Goal: Book appointment/travel/reservation

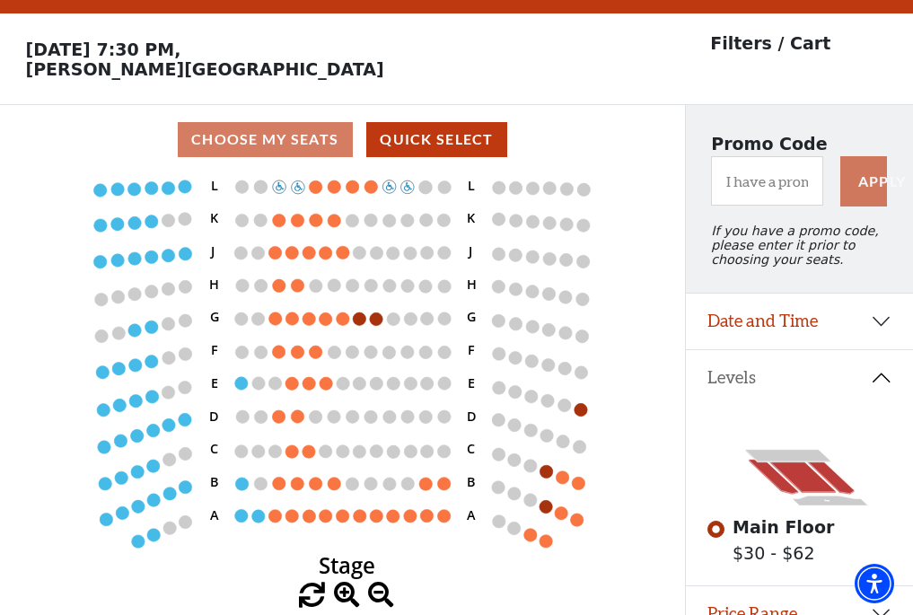
scroll to position [84, 0]
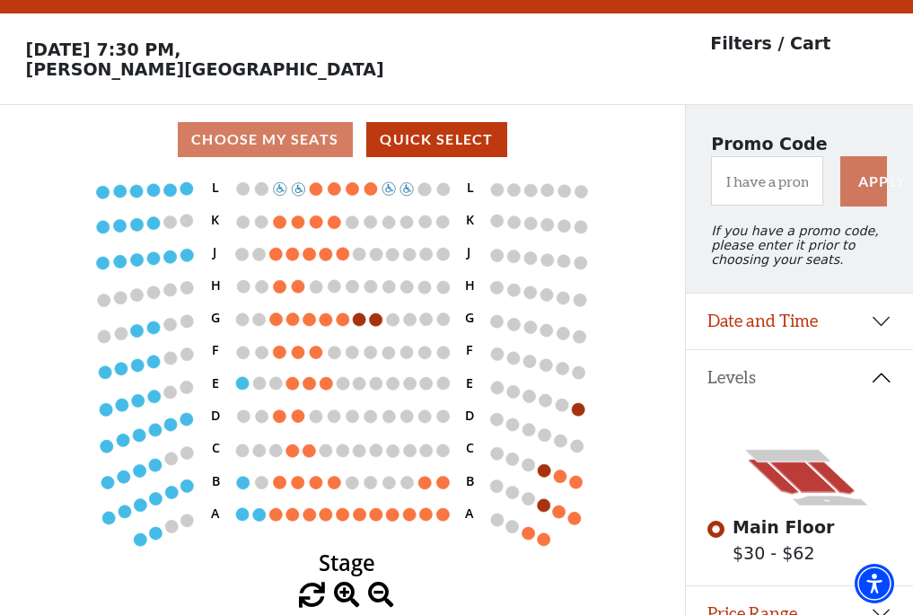
scroll to position [84, 0]
